Goal: Task Accomplishment & Management: Manage account settings

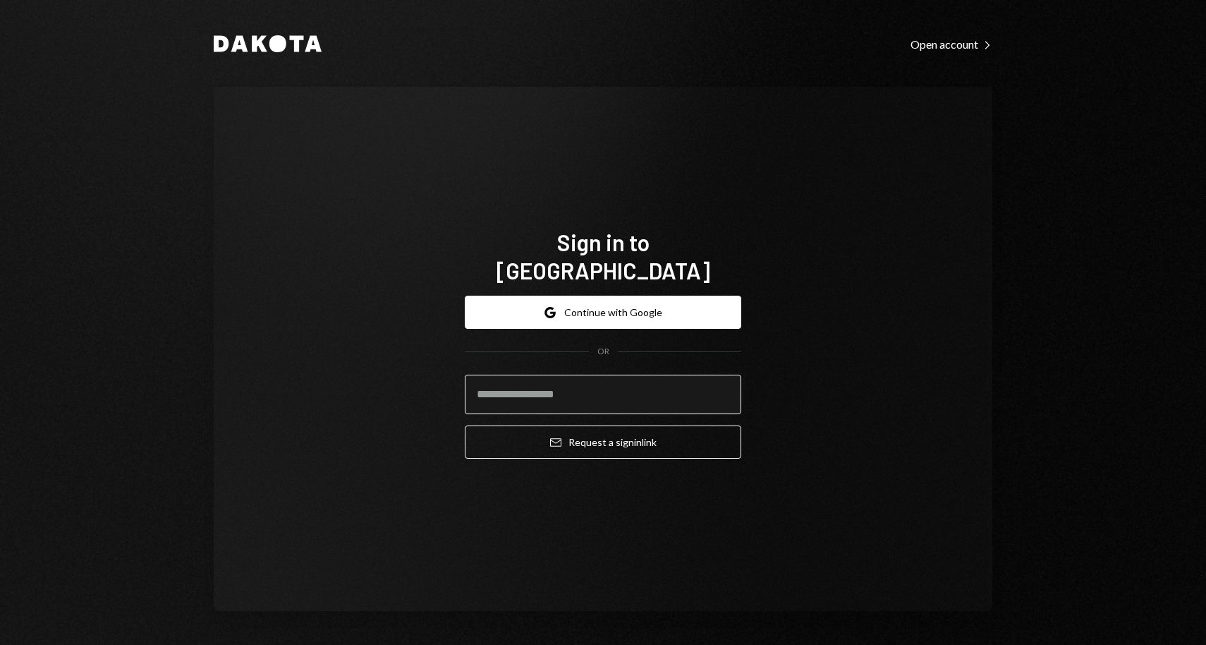
click at [555, 386] on input "email" at bounding box center [603, 393] width 276 height 39
type input "**********"
